Goal: Information Seeking & Learning: Find specific page/section

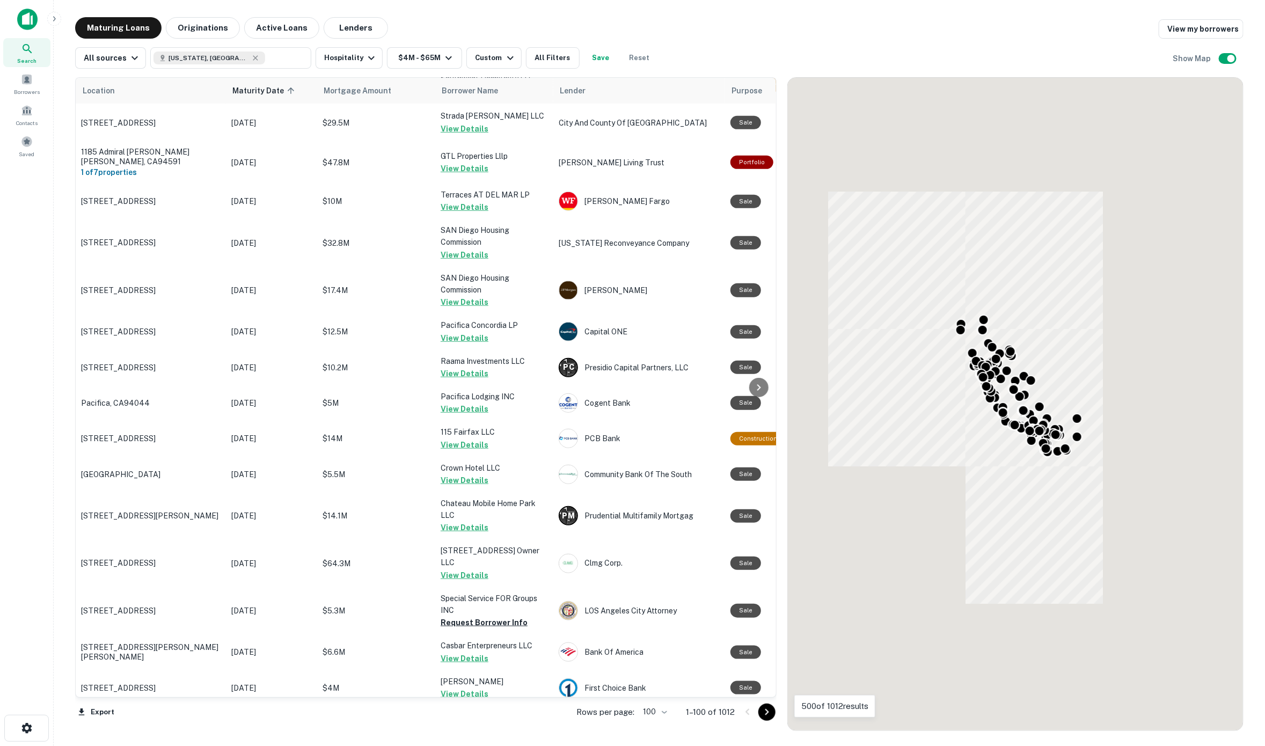
scroll to position [738, 0]
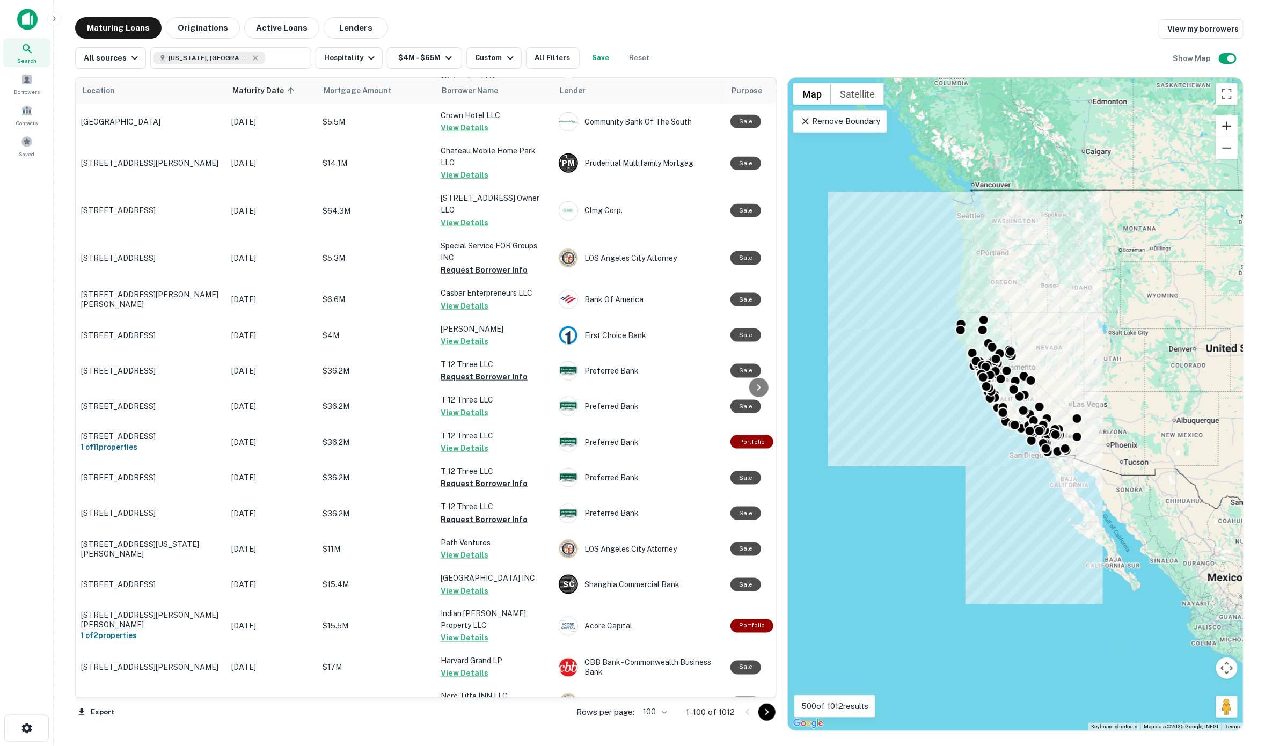
click at [1078, 122] on button "Zoom in" at bounding box center [1226, 125] width 21 height 21
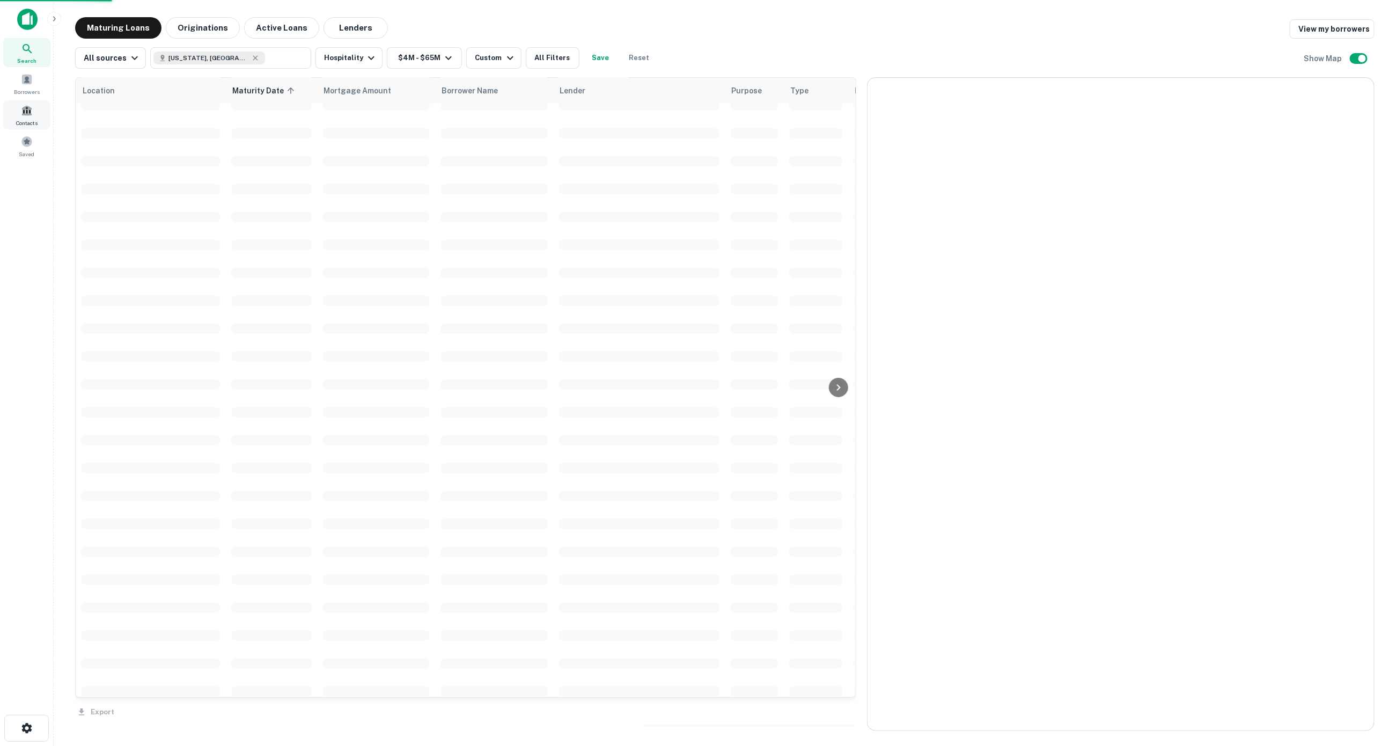
click at [23, 47] on icon at bounding box center [27, 48] width 9 height 9
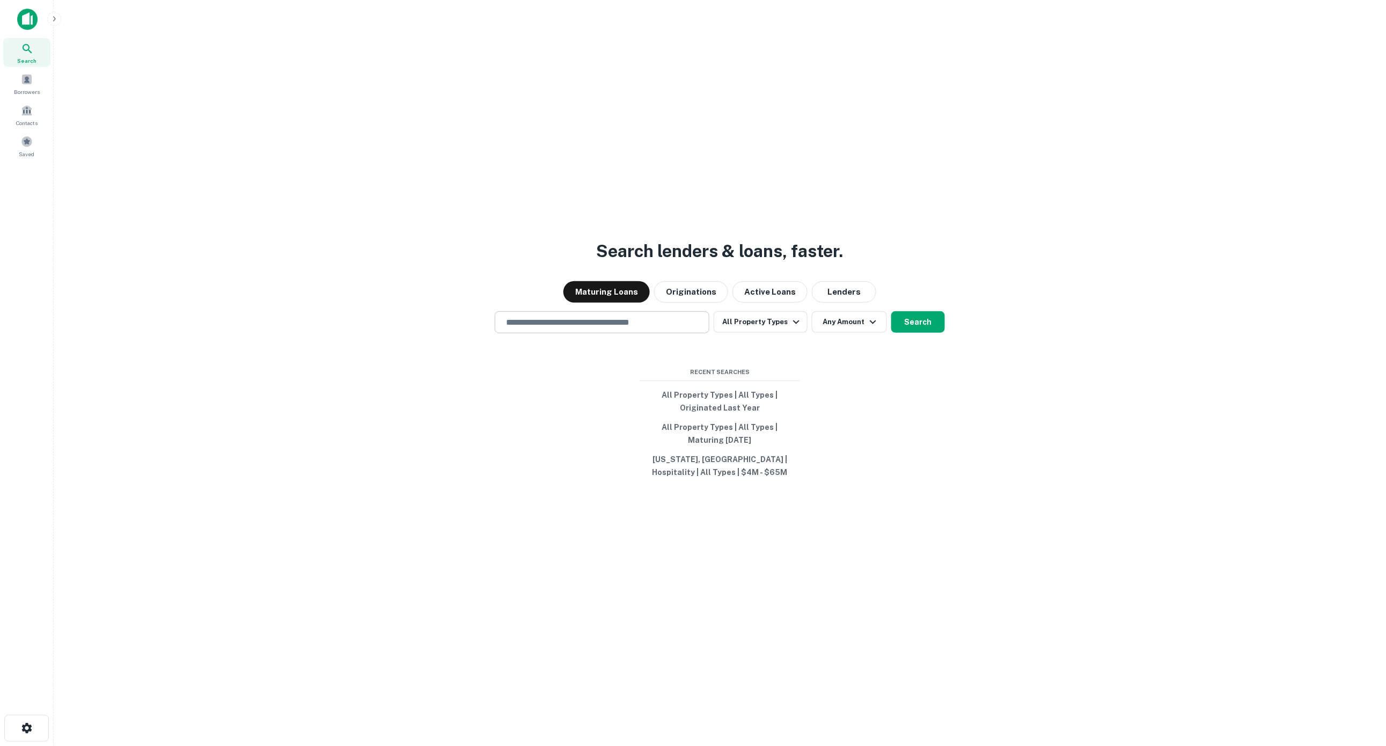
click at [530, 318] on input "text" at bounding box center [602, 322] width 205 height 12
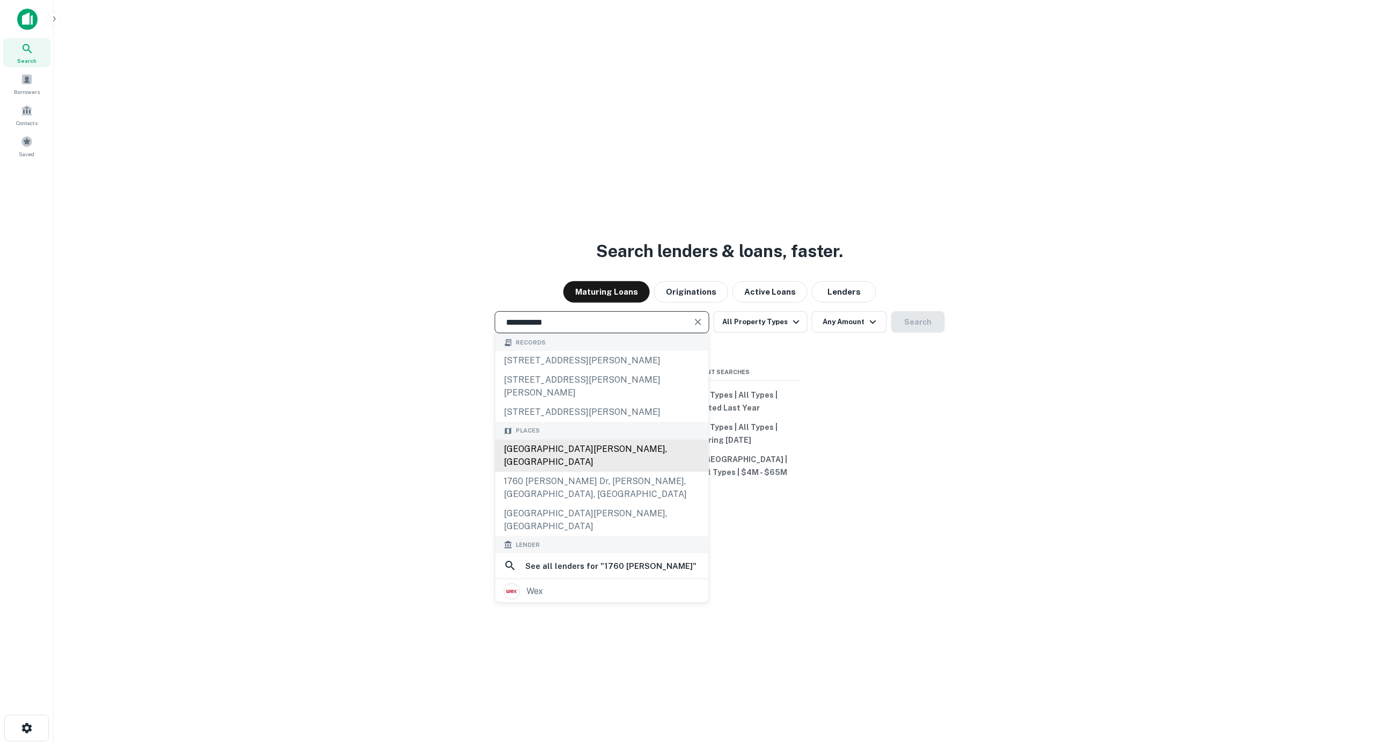
click at [540, 440] on div "1760 Wehrle Drive, Amherst, NY, USA" at bounding box center [602, 456] width 214 height 32
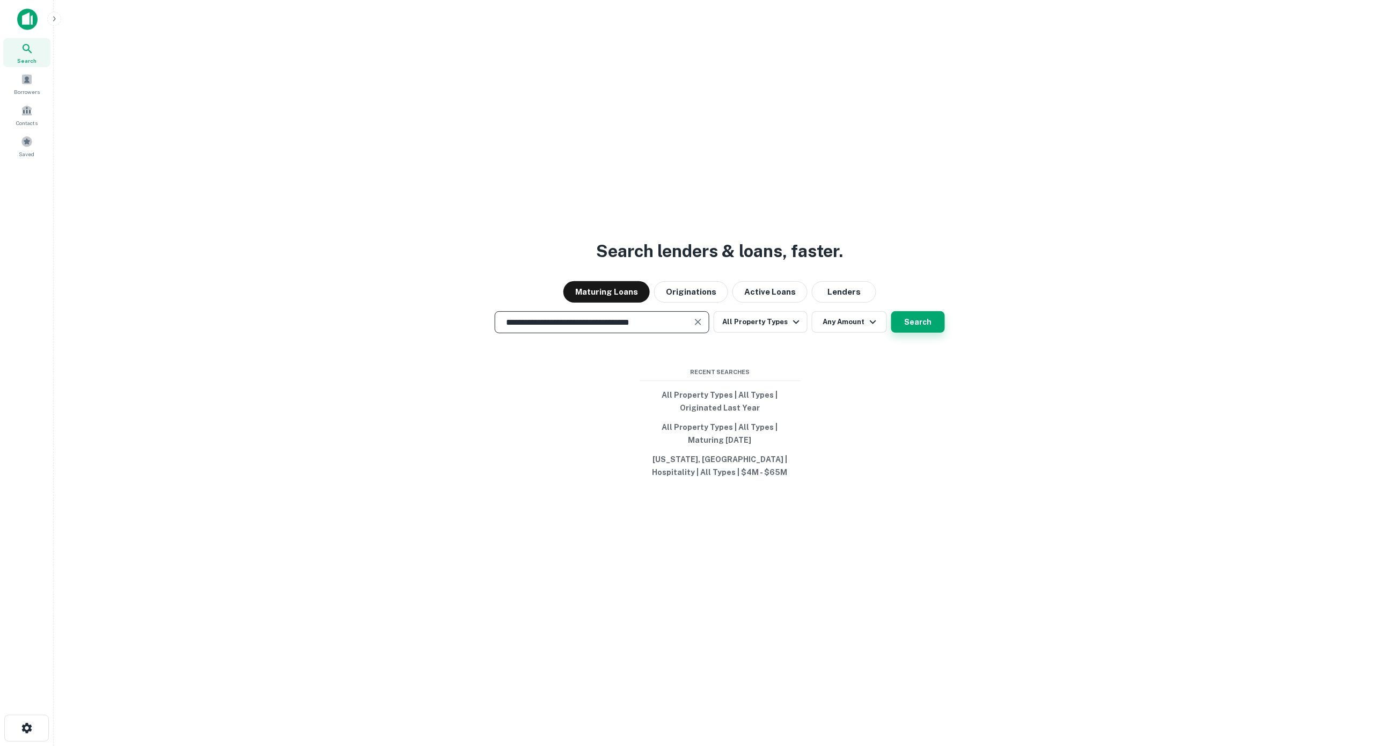
type input "**********"
click at [915, 323] on button "Search" at bounding box center [918, 321] width 54 height 21
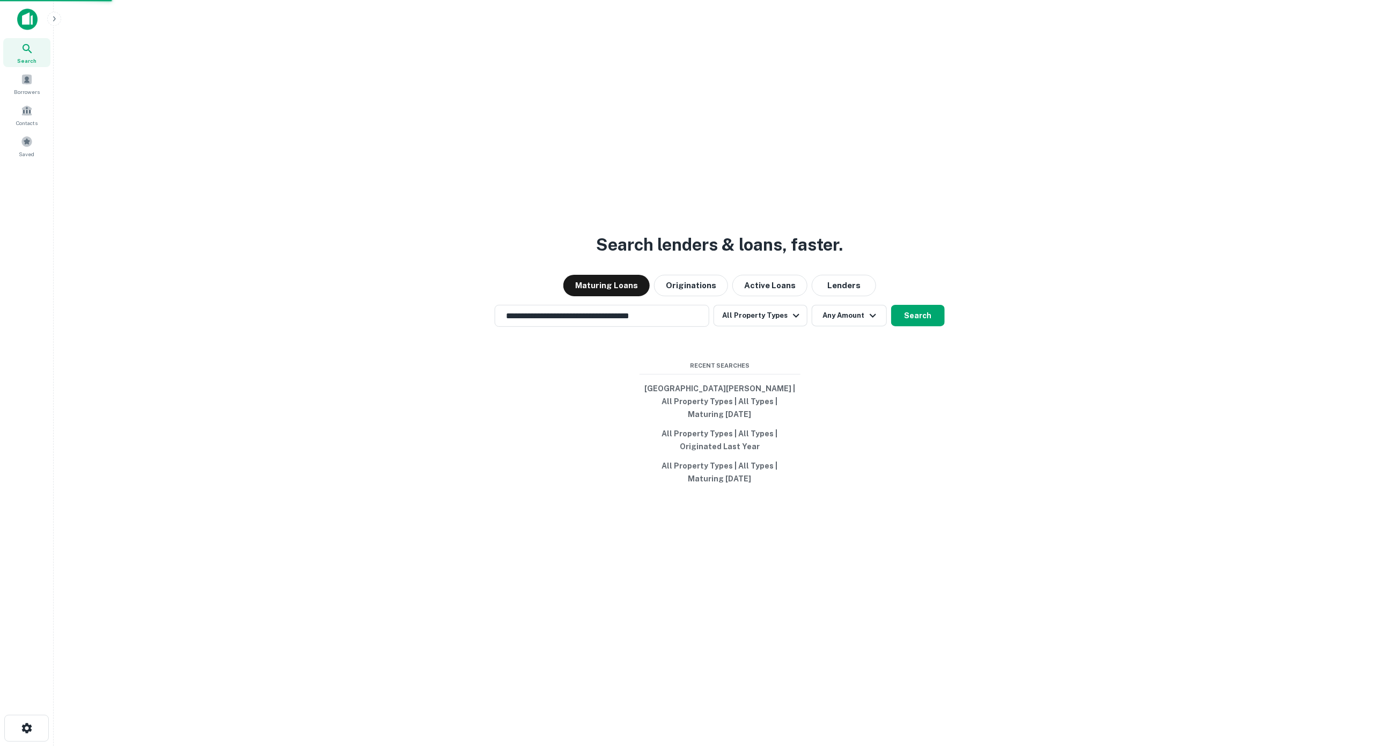
click at [639, 339] on div "1760 Wehrle Dr, Amherst, NY 14221, USA" at bounding box center [698, 342] width 421 height 19
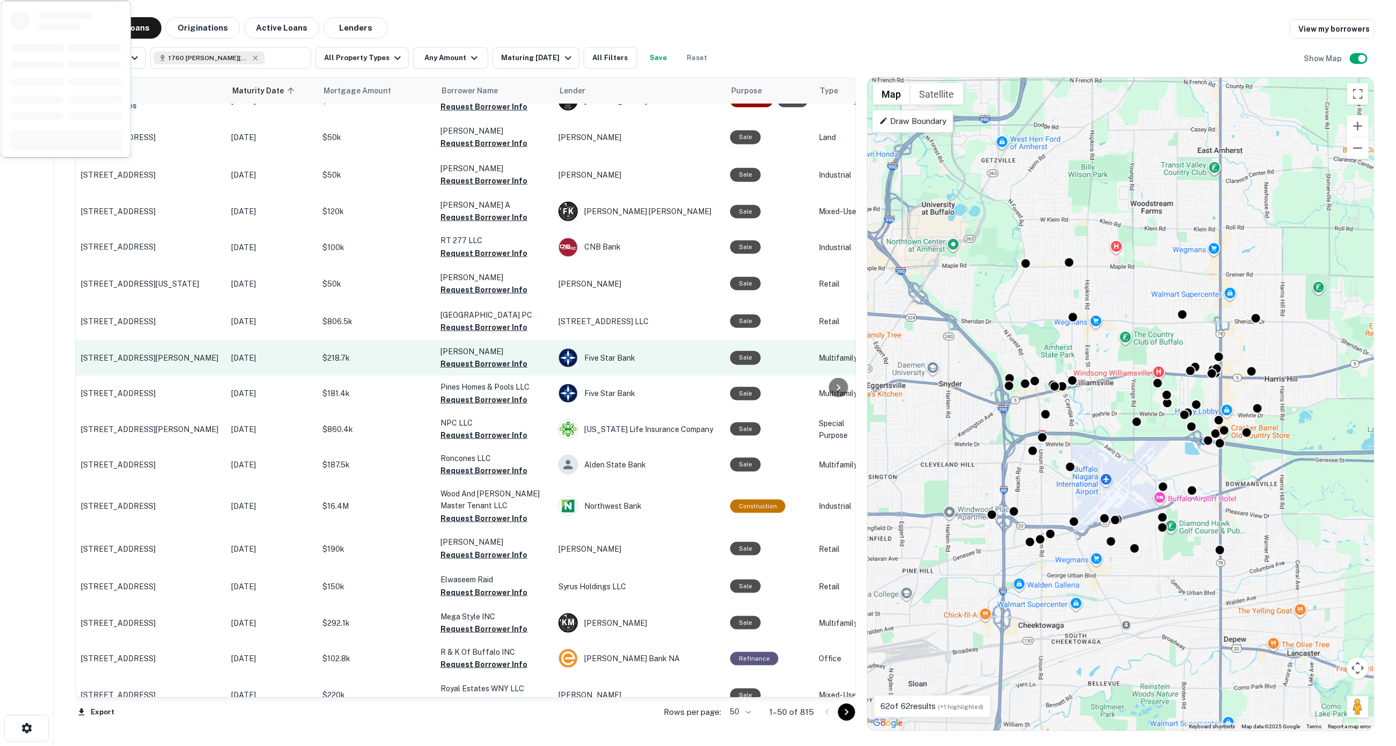
scroll to position [671, 0]
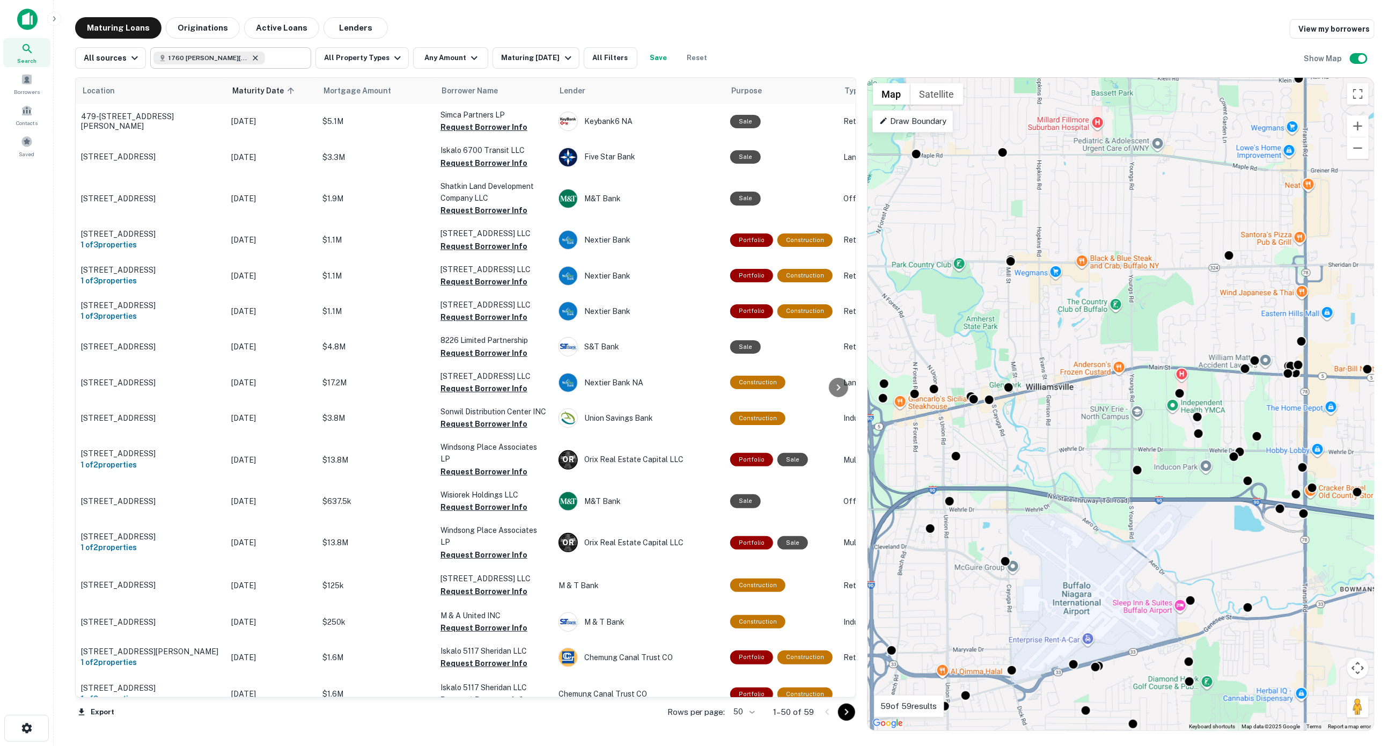
click at [255, 56] on icon at bounding box center [255, 57] width 5 height 5
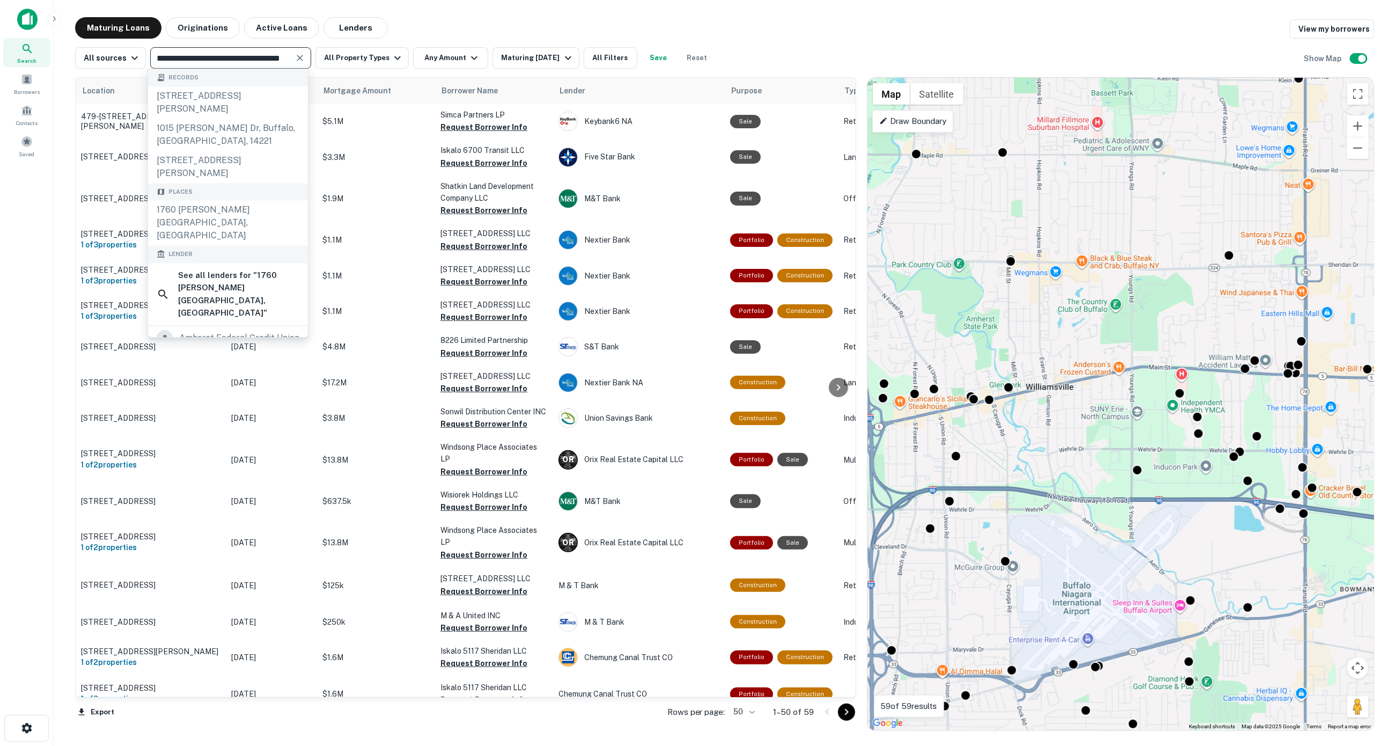
click at [167, 57] on input "**********" at bounding box center [221, 57] width 137 height 15
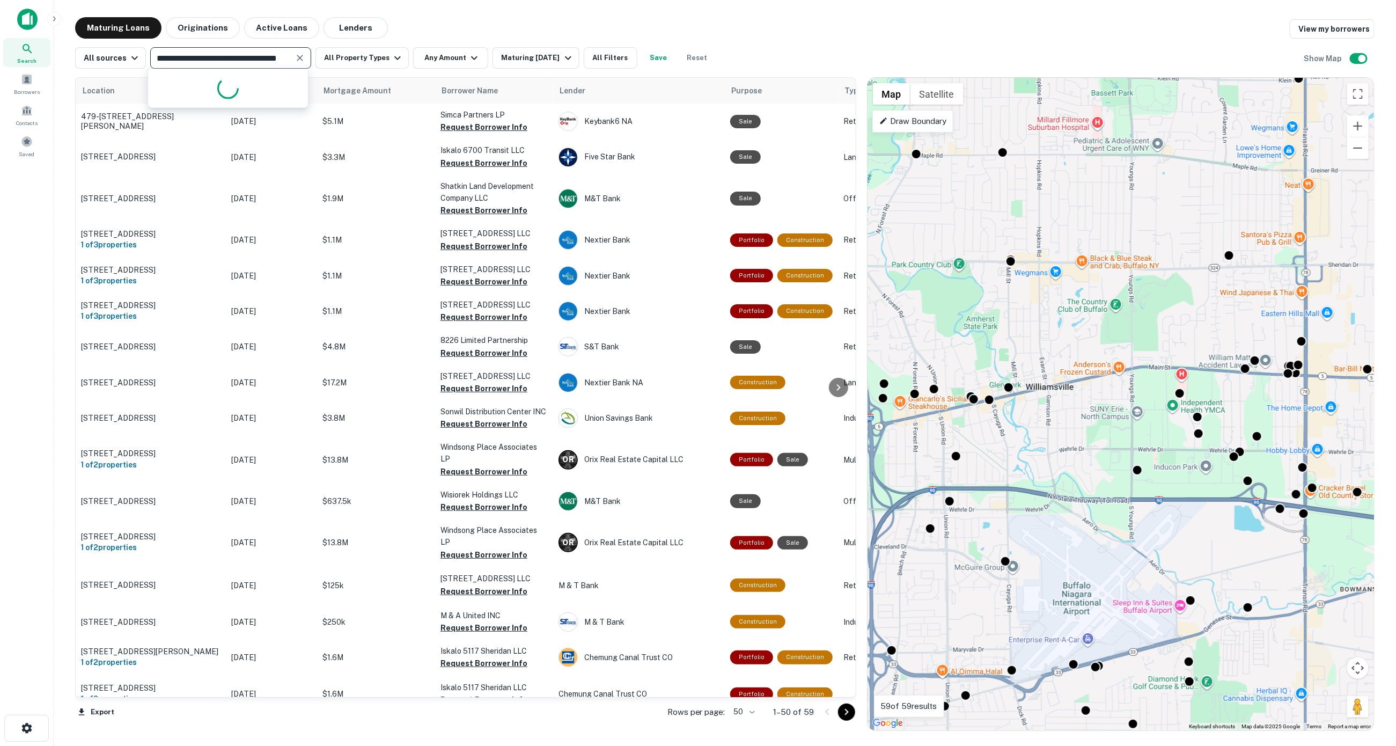
type input "**********"
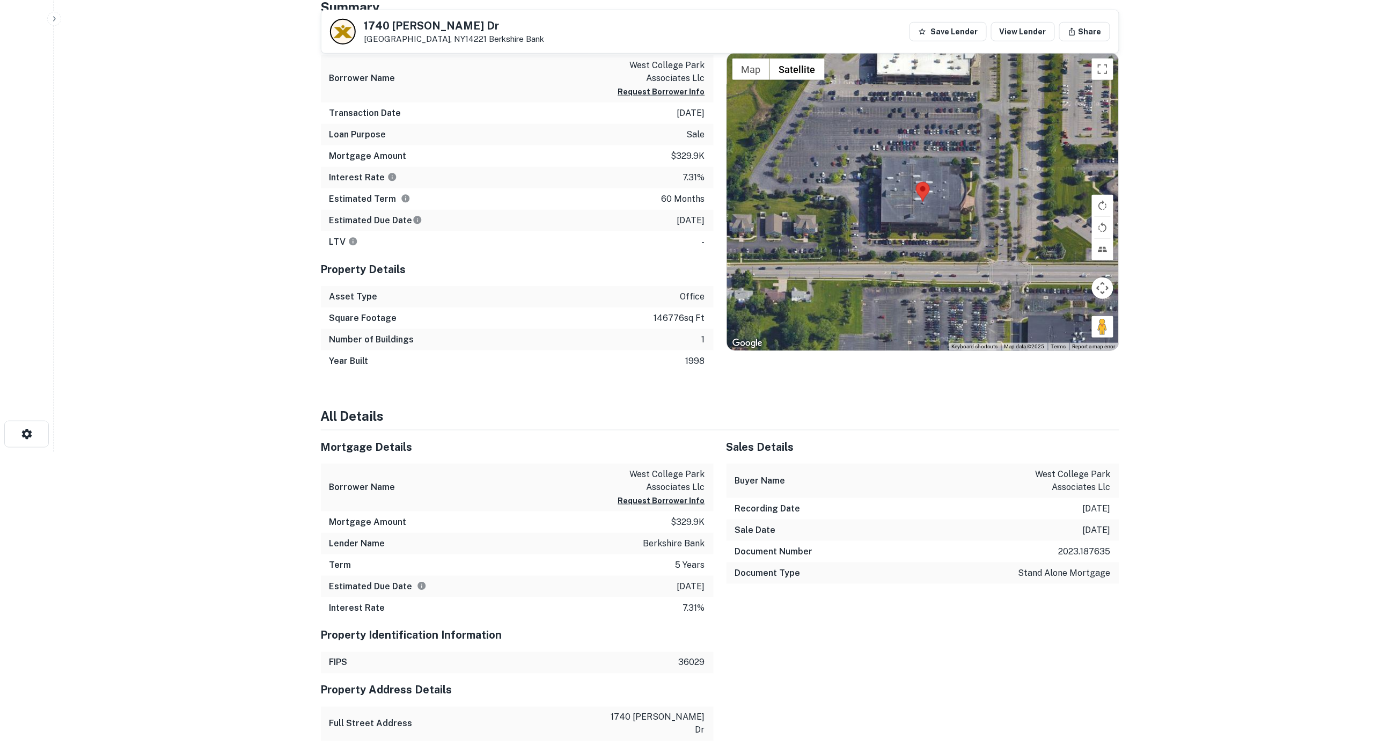
scroll to position [26, 0]
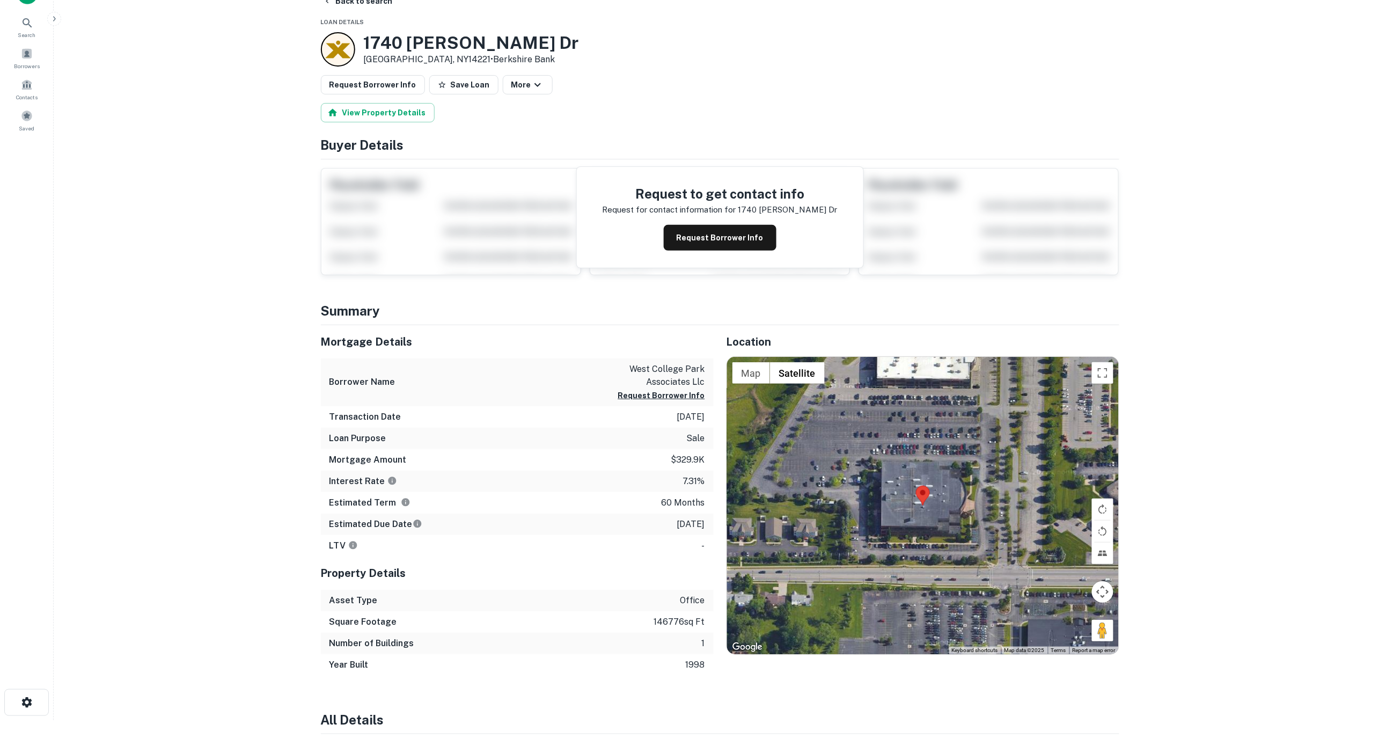
click at [916, 486] on area at bounding box center [916, 486] width 0 height 0
click at [1101, 376] on button "Toggle fullscreen view" at bounding box center [1102, 372] width 21 height 21
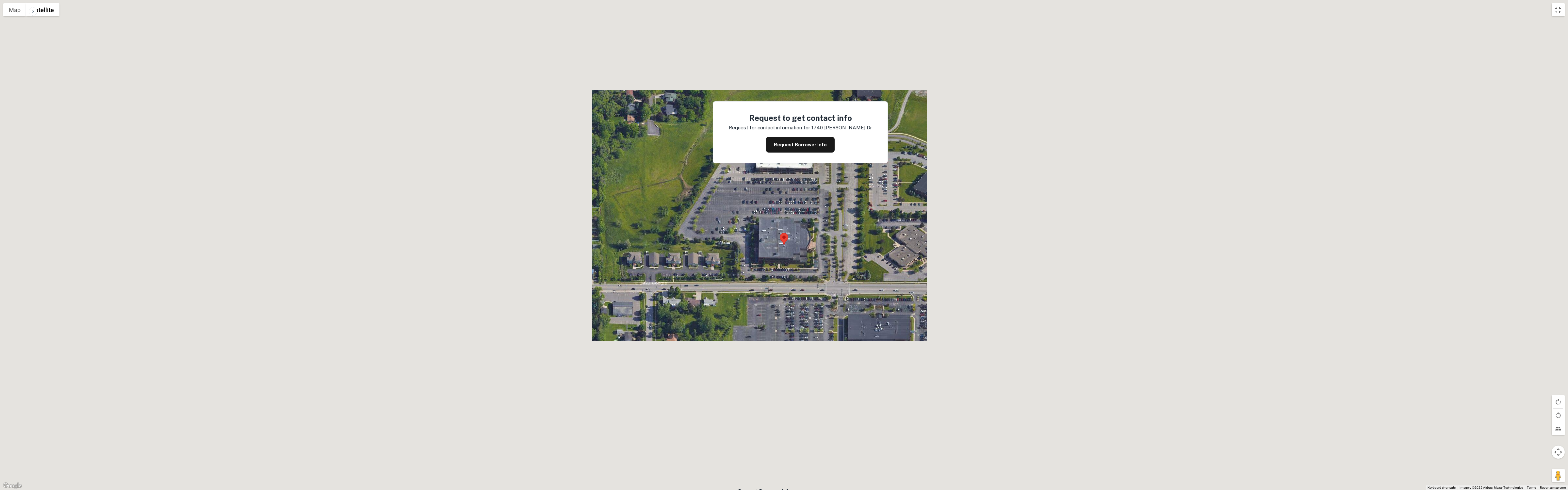
click at [796, 248] on div at bounding box center [784, 245] width 1568 height 490
